Goal: Information Seeking & Learning: Learn about a topic

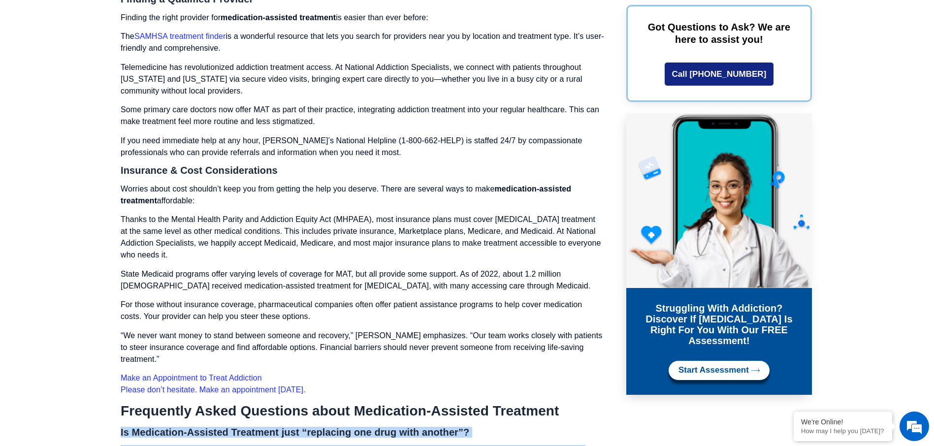
scroll to position [5867, 0]
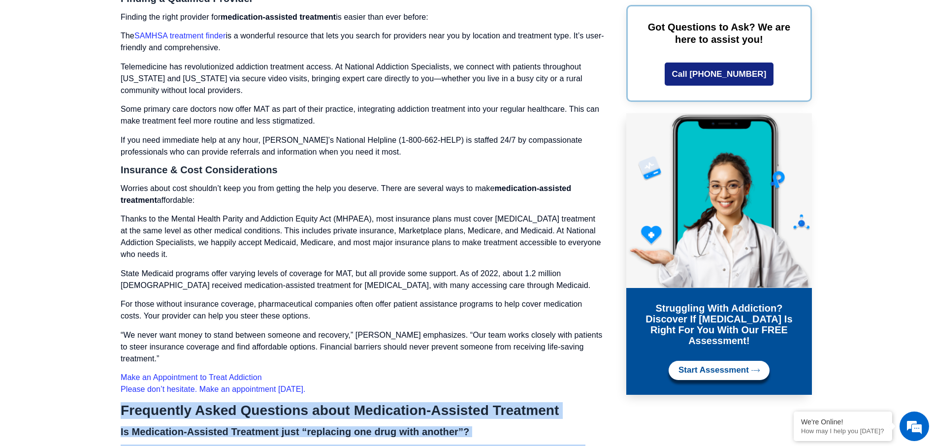
drag, startPoint x: 543, startPoint y: 325, endPoint x: 90, endPoint y: 378, distance: 456.7
copy div "Loremipsum Dolor Sitametco adipi Elitseddoe-Temporin Utlaboree Do Magnaaliqu-En…"
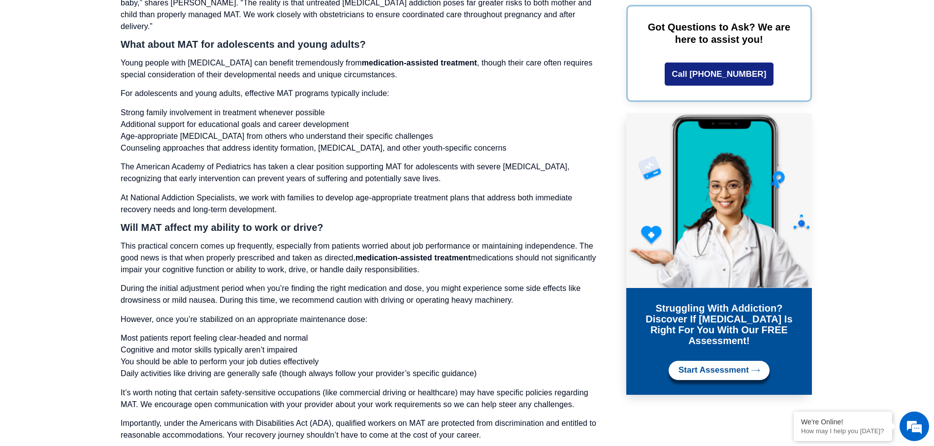
scroll to position [7147, 0]
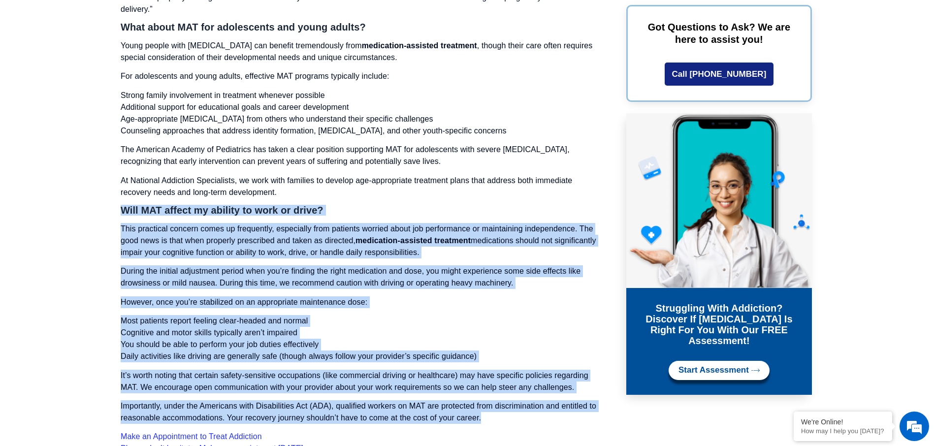
drag, startPoint x: 486, startPoint y: 344, endPoint x: 56, endPoint y: 135, distance: 477.3
copy div "Lore IPS dolors am consect ad elit se doeiu? Temp incididun utlabor etdol ma al…"
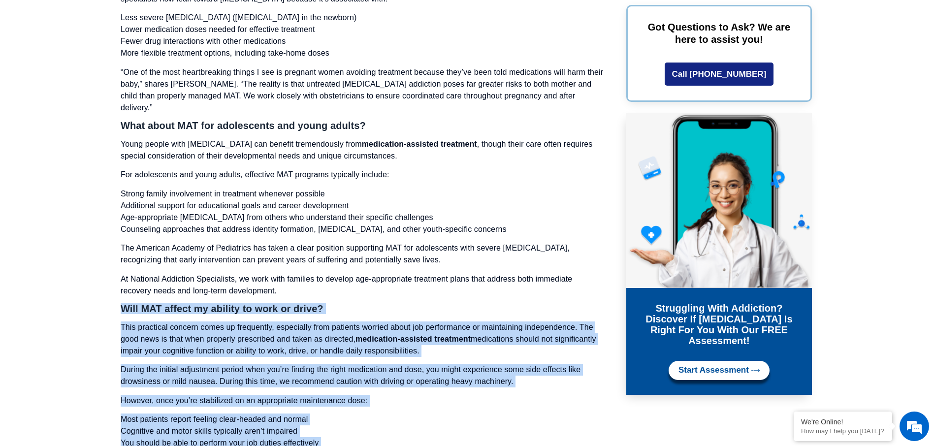
scroll to position [6901, 0]
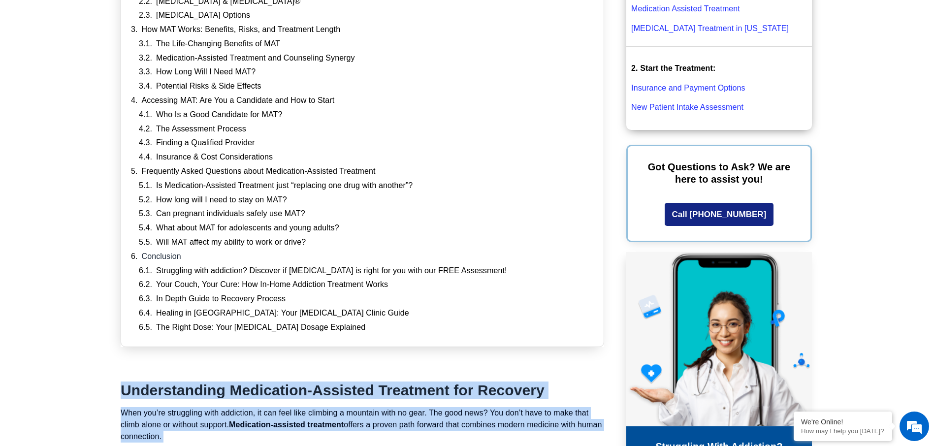
scroll to position [508, 0]
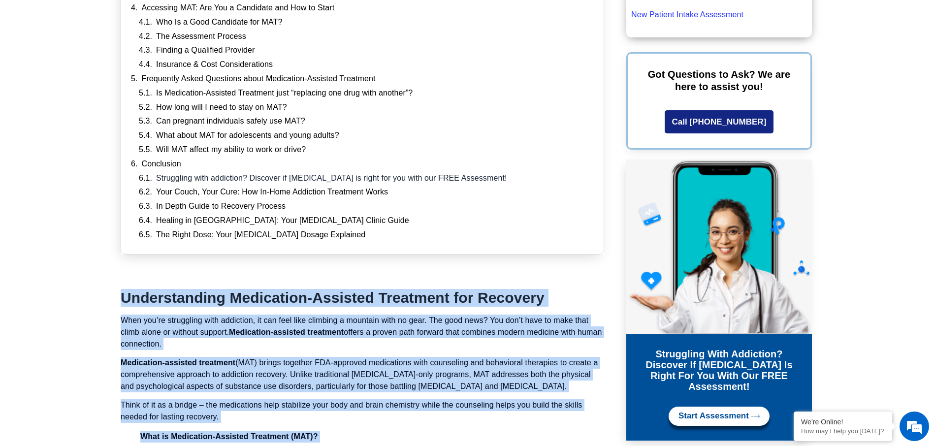
drag, startPoint x: 525, startPoint y: 190, endPoint x: 80, endPoint y: 299, distance: 458.1
copy div "Loremipsumdol Sitametcon-Adipisci Elitseddo eiu Temporin Utla etd’ma aliquaenim…"
